Goal: Task Accomplishment & Management: Manage account settings

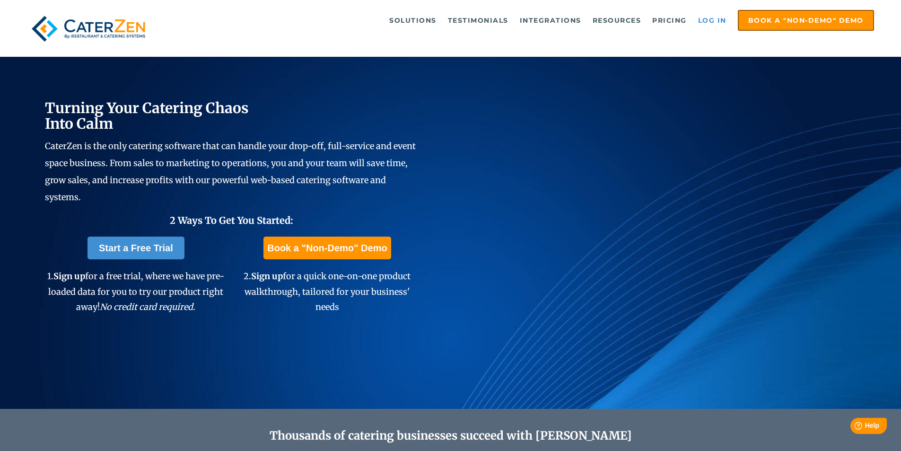
click at [716, 18] on link "Log in" at bounding box center [712, 20] width 38 height 19
click at [707, 17] on link "Log in" at bounding box center [712, 20] width 38 height 19
click at [704, 21] on link "Log in" at bounding box center [712, 20] width 38 height 19
click at [715, 20] on link "Log in" at bounding box center [712, 20] width 38 height 19
click at [707, 19] on link "Log in" at bounding box center [712, 20] width 38 height 19
